Goal: Use online tool/utility: Utilize a website feature to perform a specific function

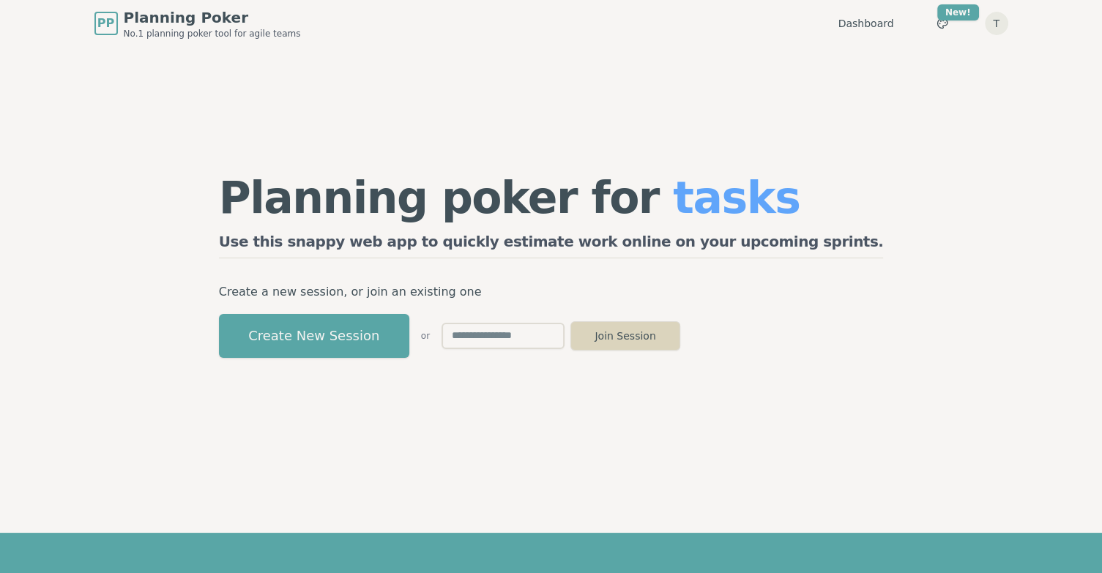
click at [680, 340] on button "Join Session" at bounding box center [626, 336] width 110 height 29
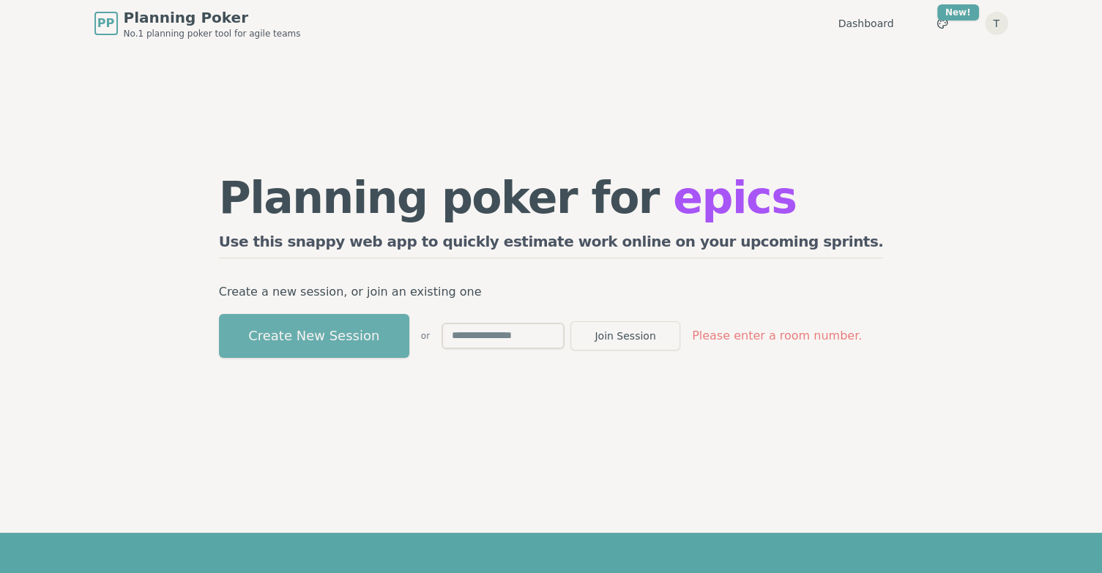
click at [297, 336] on button "Create New Session" at bounding box center [314, 336] width 190 height 44
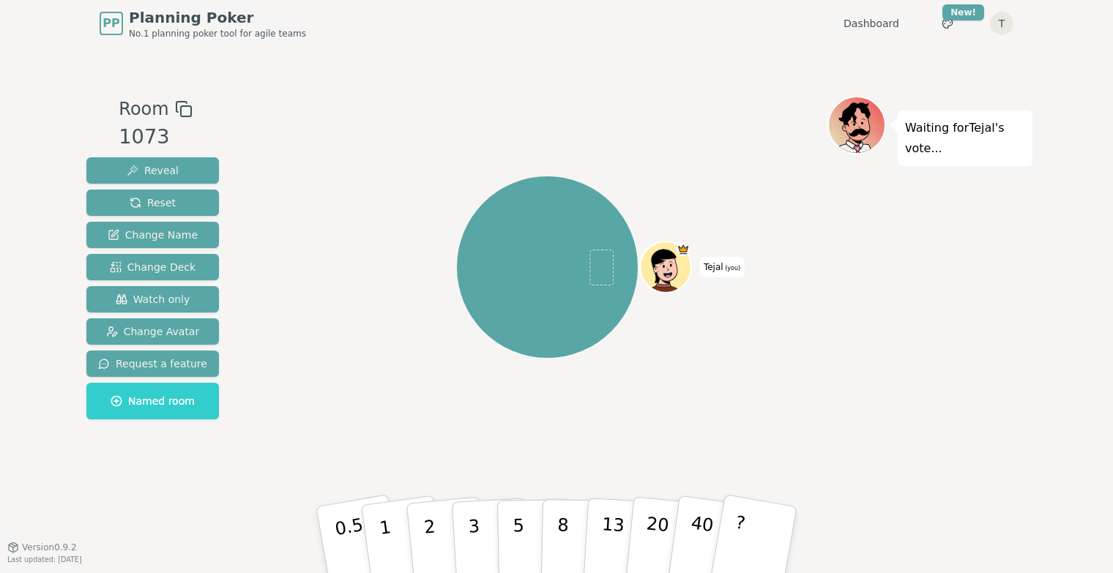
click at [571, 49] on div "Room 1073 Reveal Reset Change Name Change Deck Watch only Change Avatar Request…" at bounding box center [557, 297] width 952 height 500
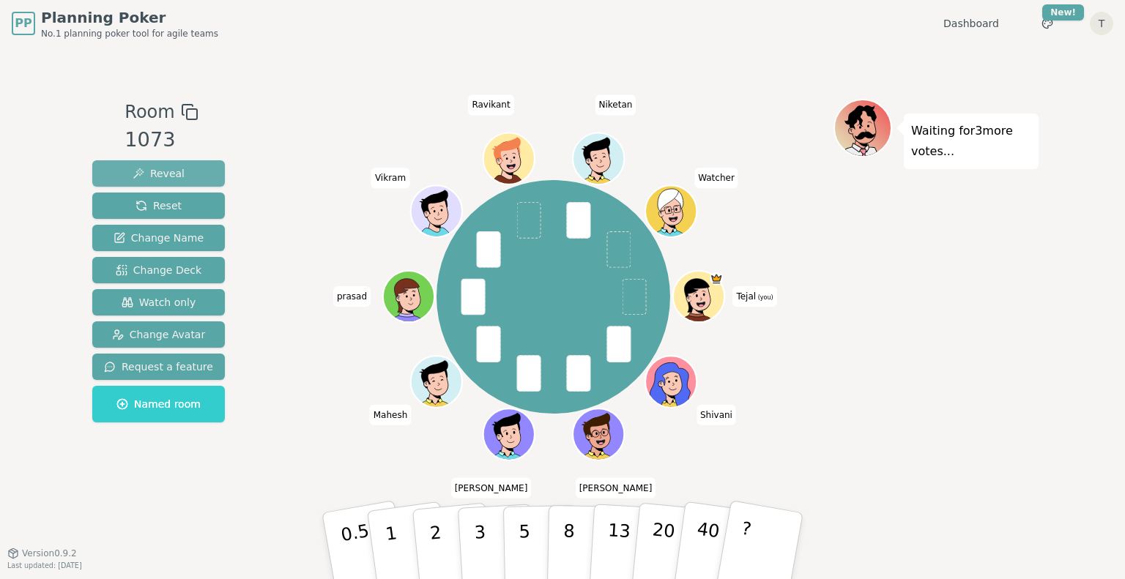
click at [156, 172] on span "Reveal" at bounding box center [159, 173] width 52 height 15
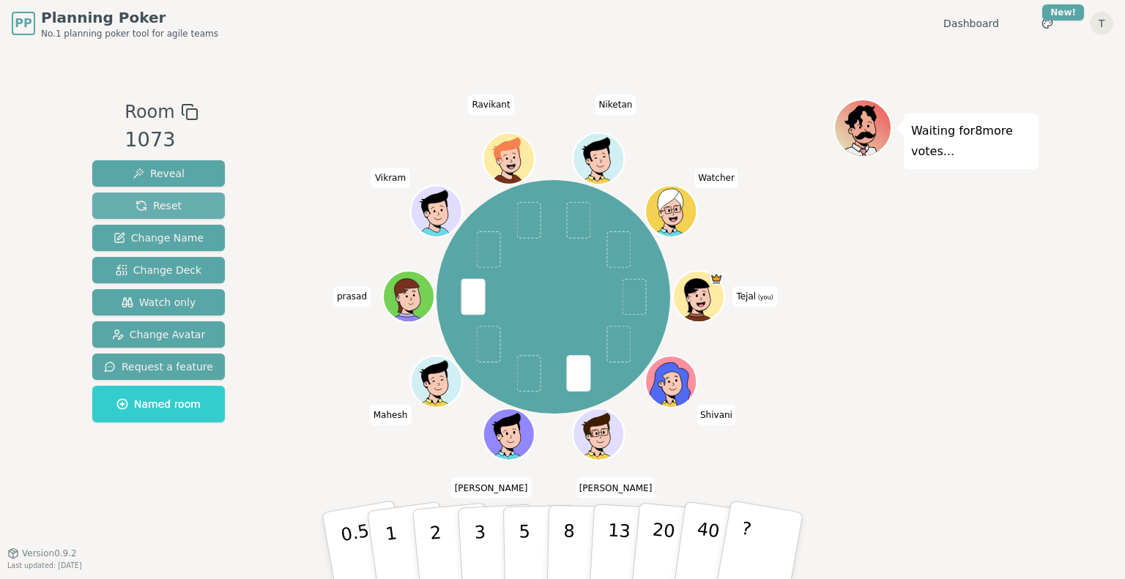
click at [143, 204] on span "Reset" at bounding box center [158, 205] width 46 height 15
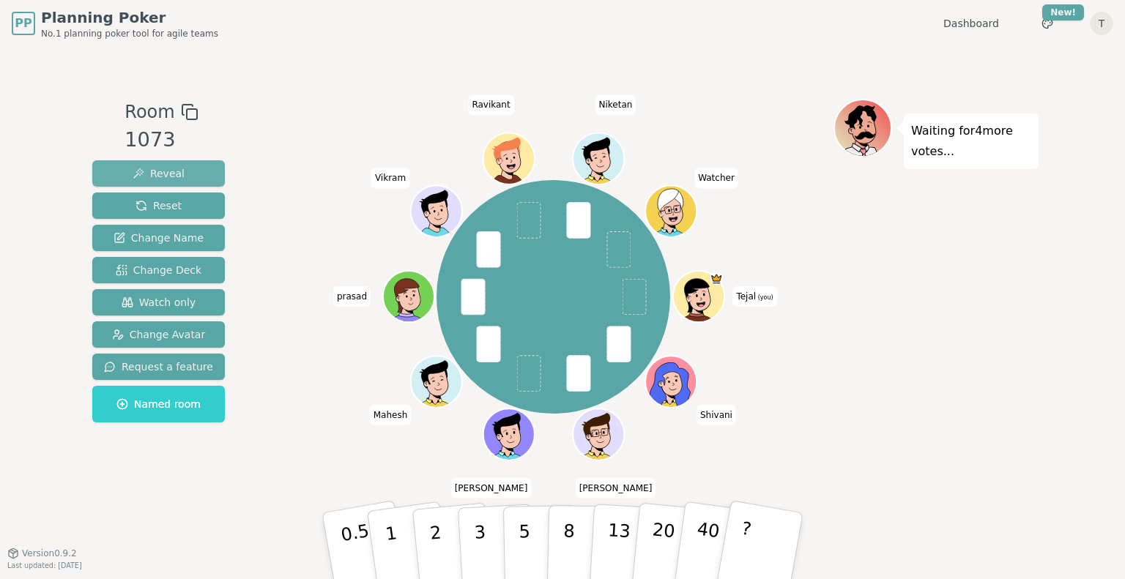
click at [152, 172] on span "Reveal" at bounding box center [159, 173] width 52 height 15
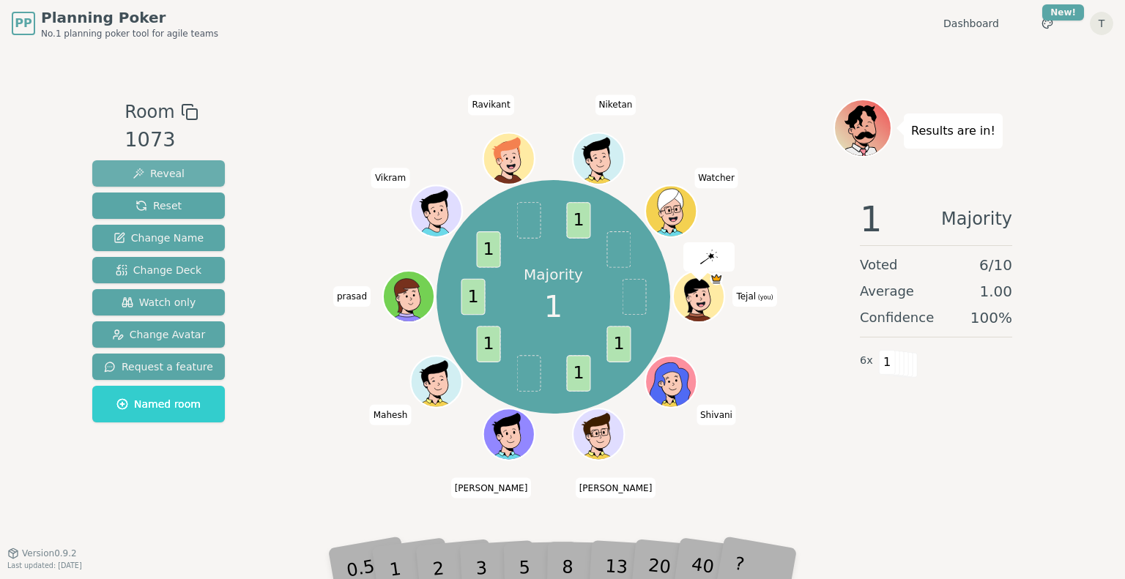
click at [152, 172] on span "Reveal" at bounding box center [159, 173] width 52 height 15
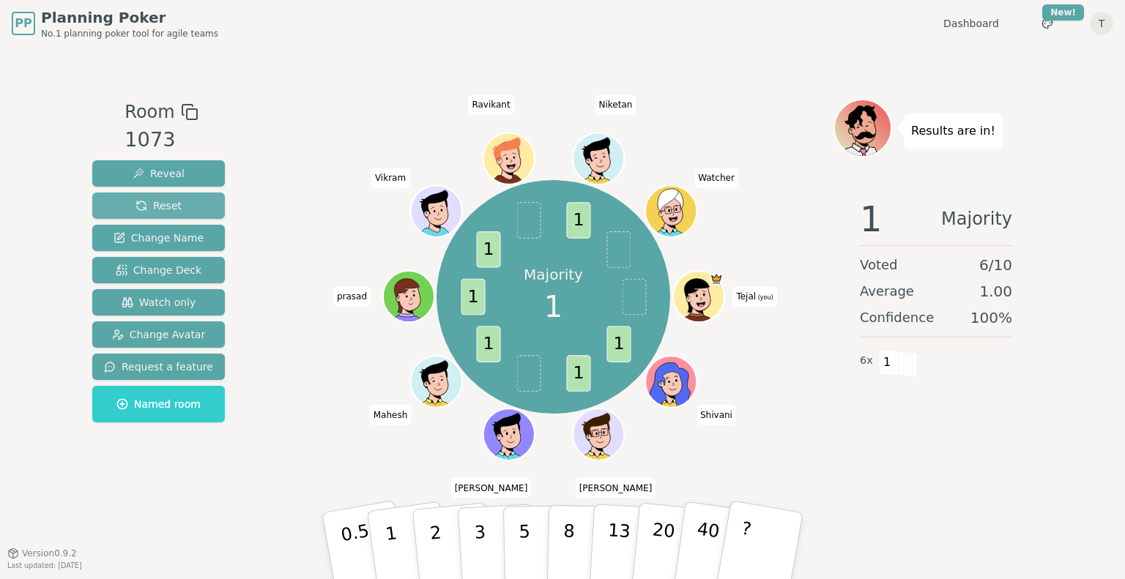
click at [160, 204] on span "Reset" at bounding box center [158, 205] width 46 height 15
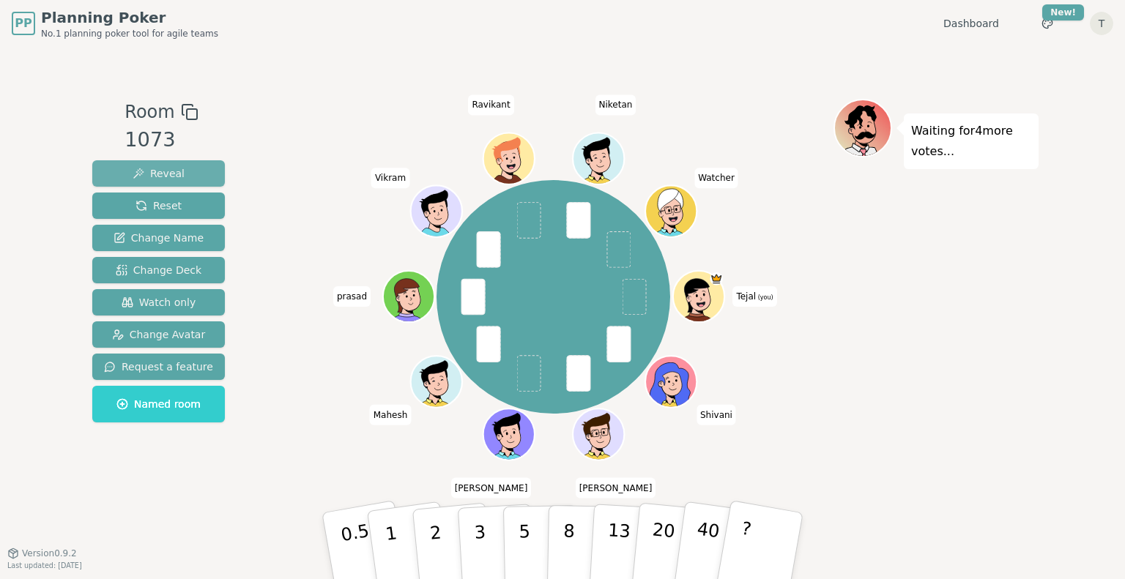
click at [149, 174] on span "Reveal" at bounding box center [159, 173] width 52 height 15
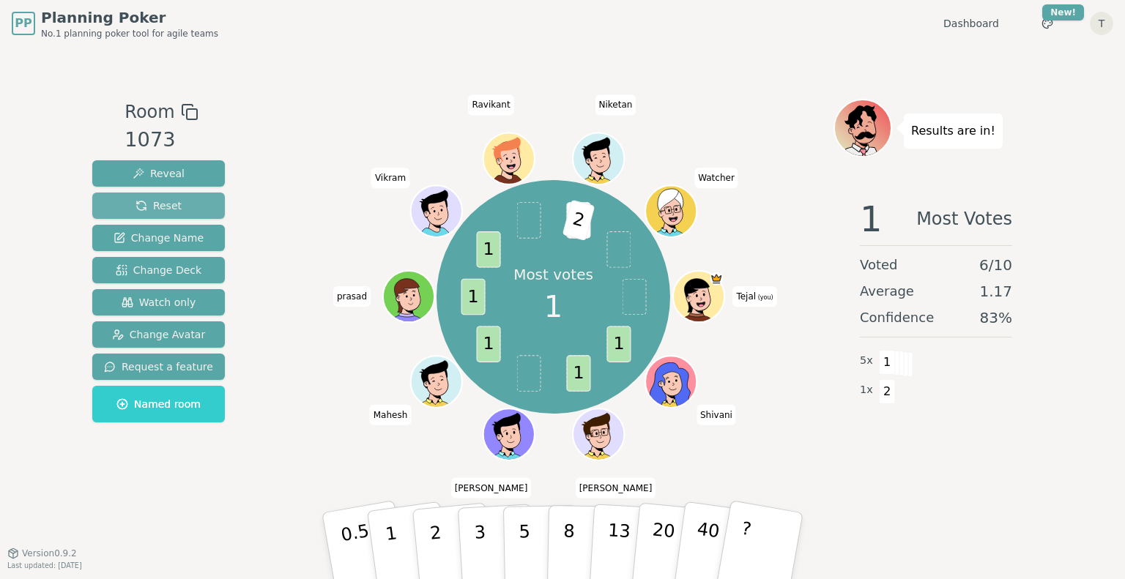
click at [148, 209] on span "Reset" at bounding box center [158, 205] width 46 height 15
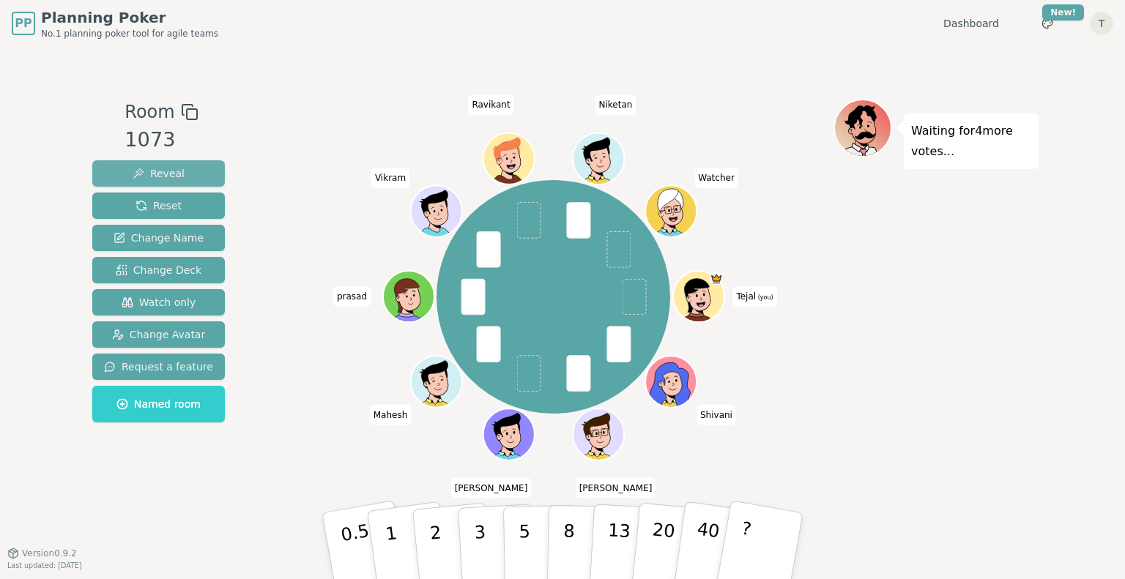
click at [146, 175] on span "Reveal" at bounding box center [159, 173] width 52 height 15
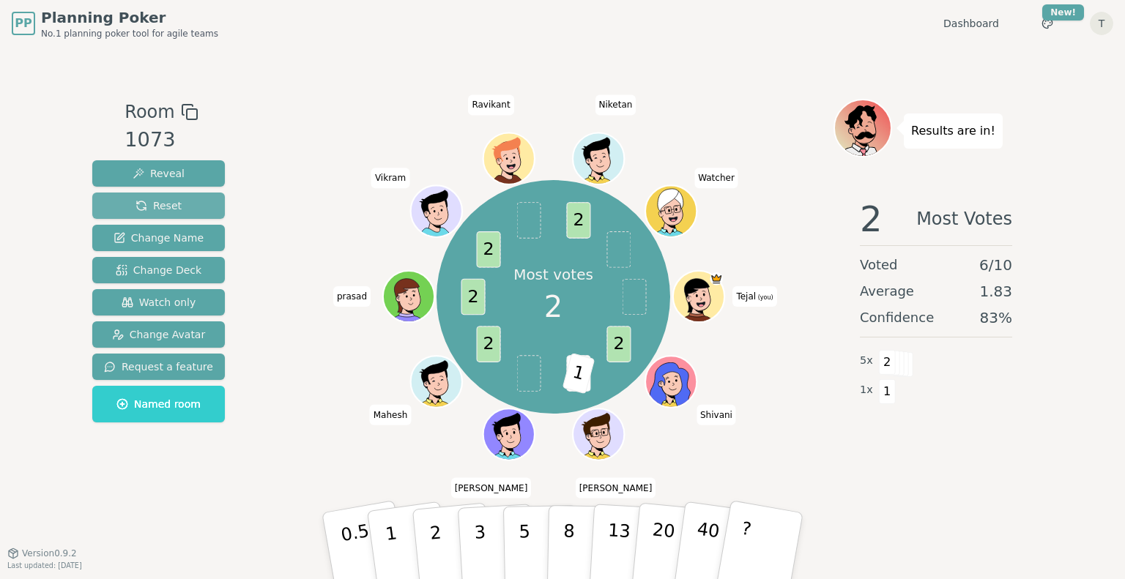
click at [170, 203] on span "Reset" at bounding box center [158, 205] width 46 height 15
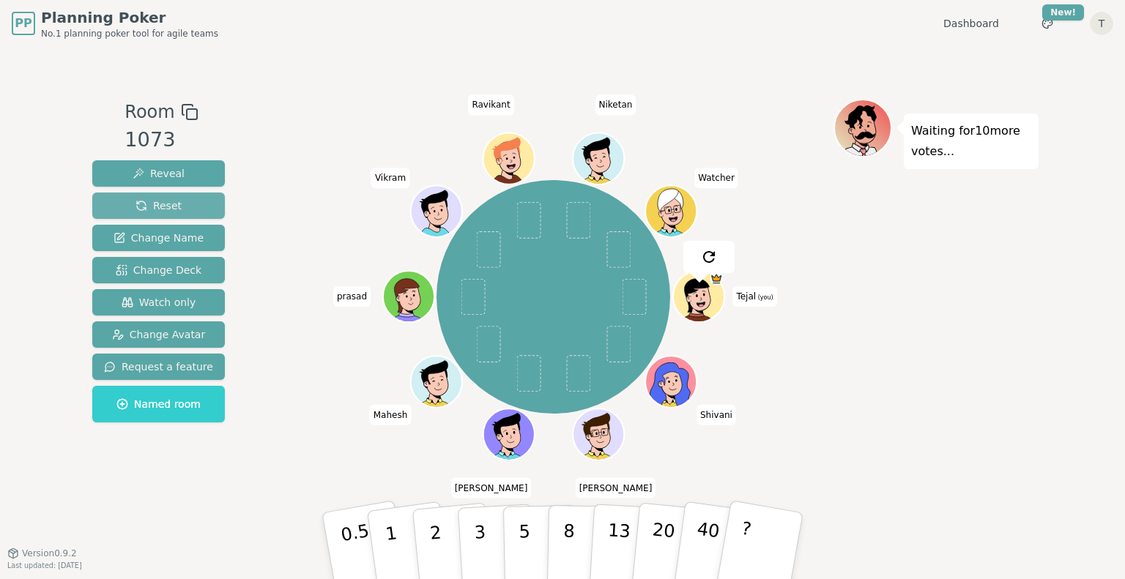
click at [170, 203] on span "Reset" at bounding box center [158, 205] width 46 height 15
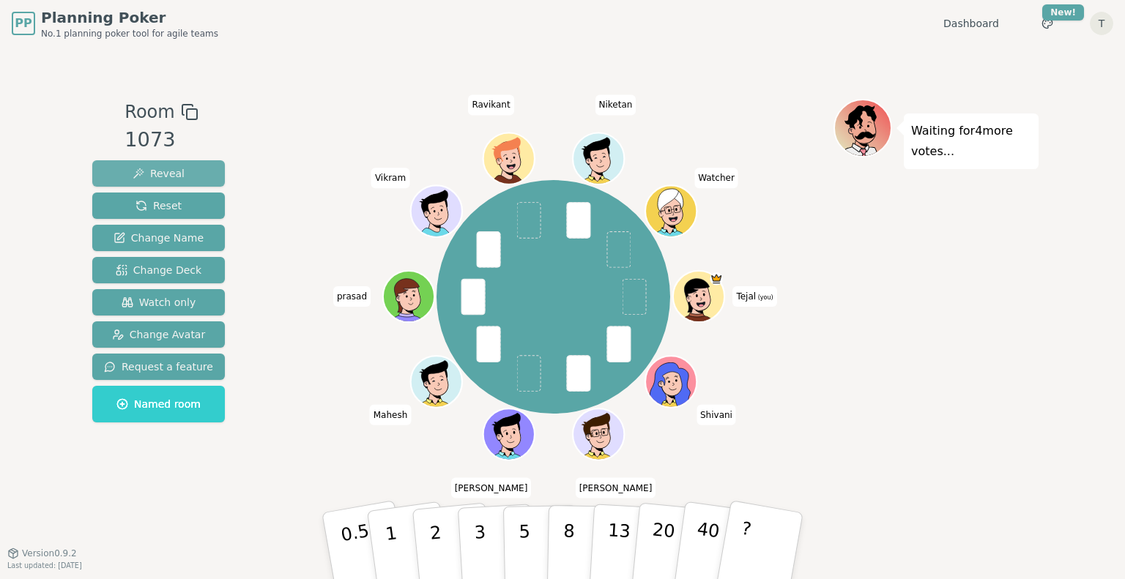
click at [162, 183] on button "Reveal" at bounding box center [158, 173] width 133 height 26
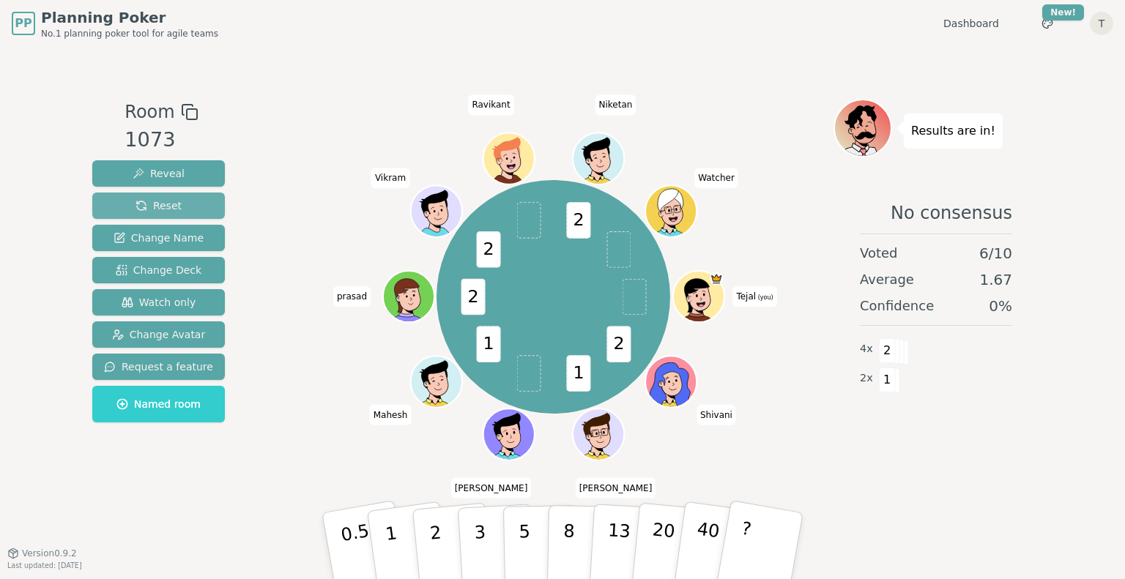
click at [168, 193] on button "Reset" at bounding box center [158, 206] width 133 height 26
